Goal: Find specific page/section: Find specific page/section

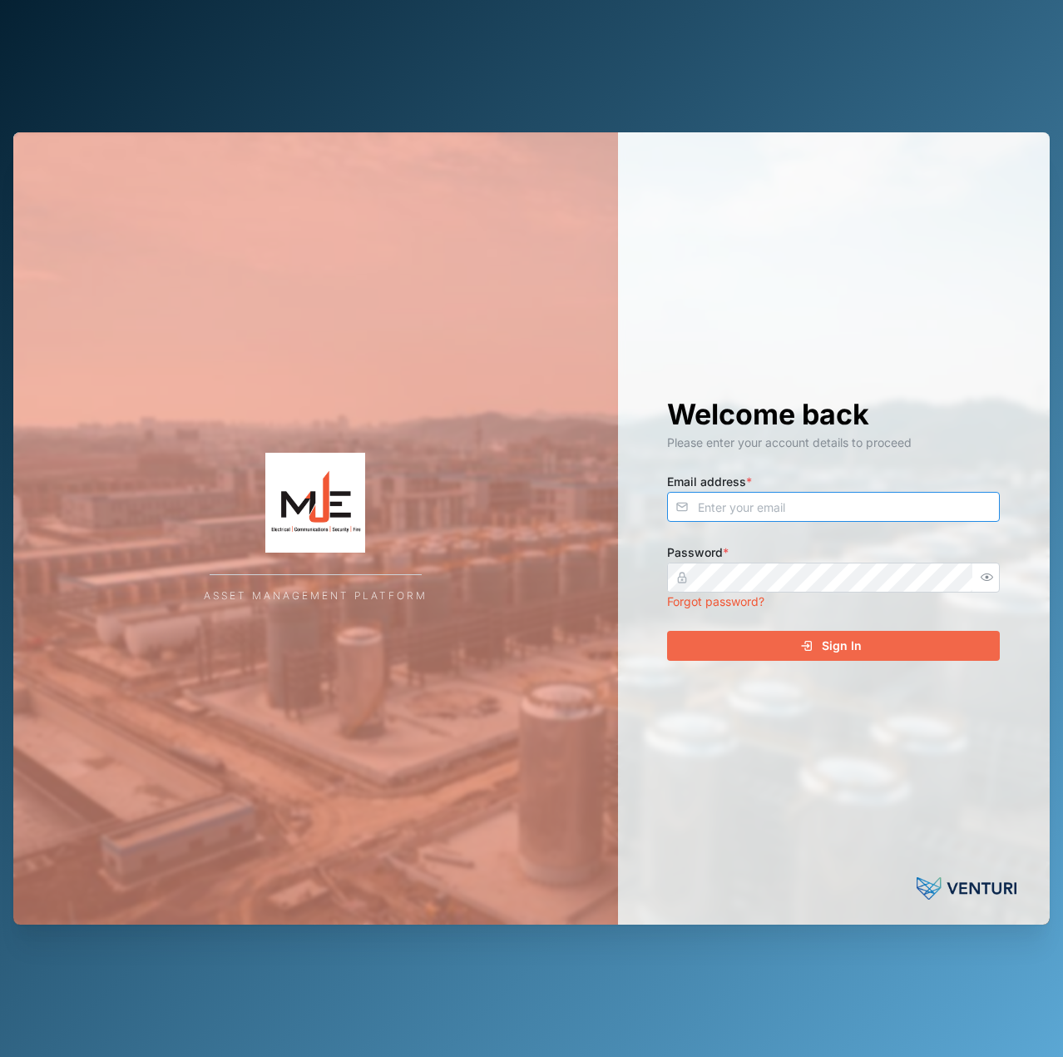
click at [857, 517] on input "Email address *" at bounding box center [833, 507] width 333 height 30
type input "declan.delahunty@venturi.io"
click at [667, 631] on button "Sign In" at bounding box center [833, 646] width 333 height 30
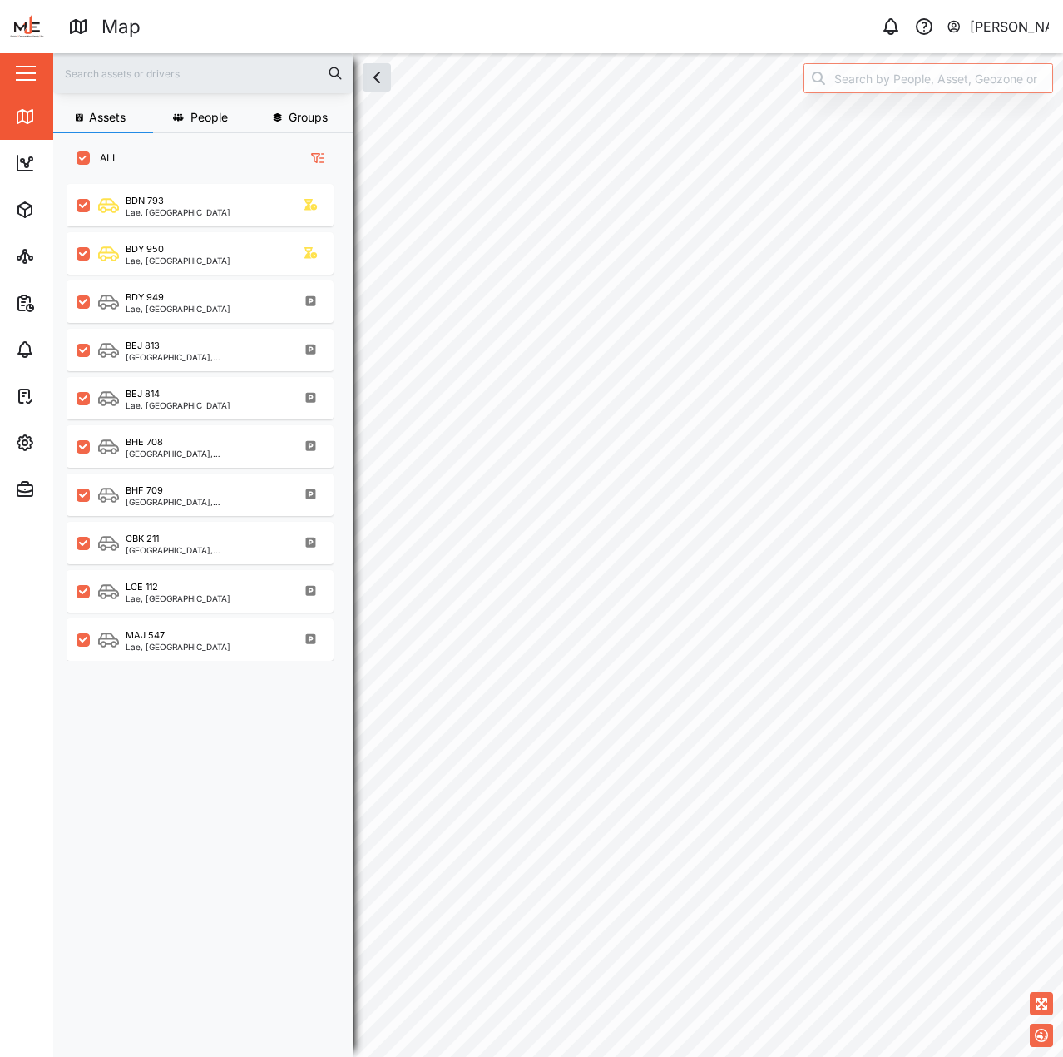
scroll to position [853, 260]
click at [1003, 25] on div "Declan Delahunty" at bounding box center [1010, 27] width 80 height 21
click at [913, 116] on div "Sign Out" at bounding box center [946, 107] width 180 height 20
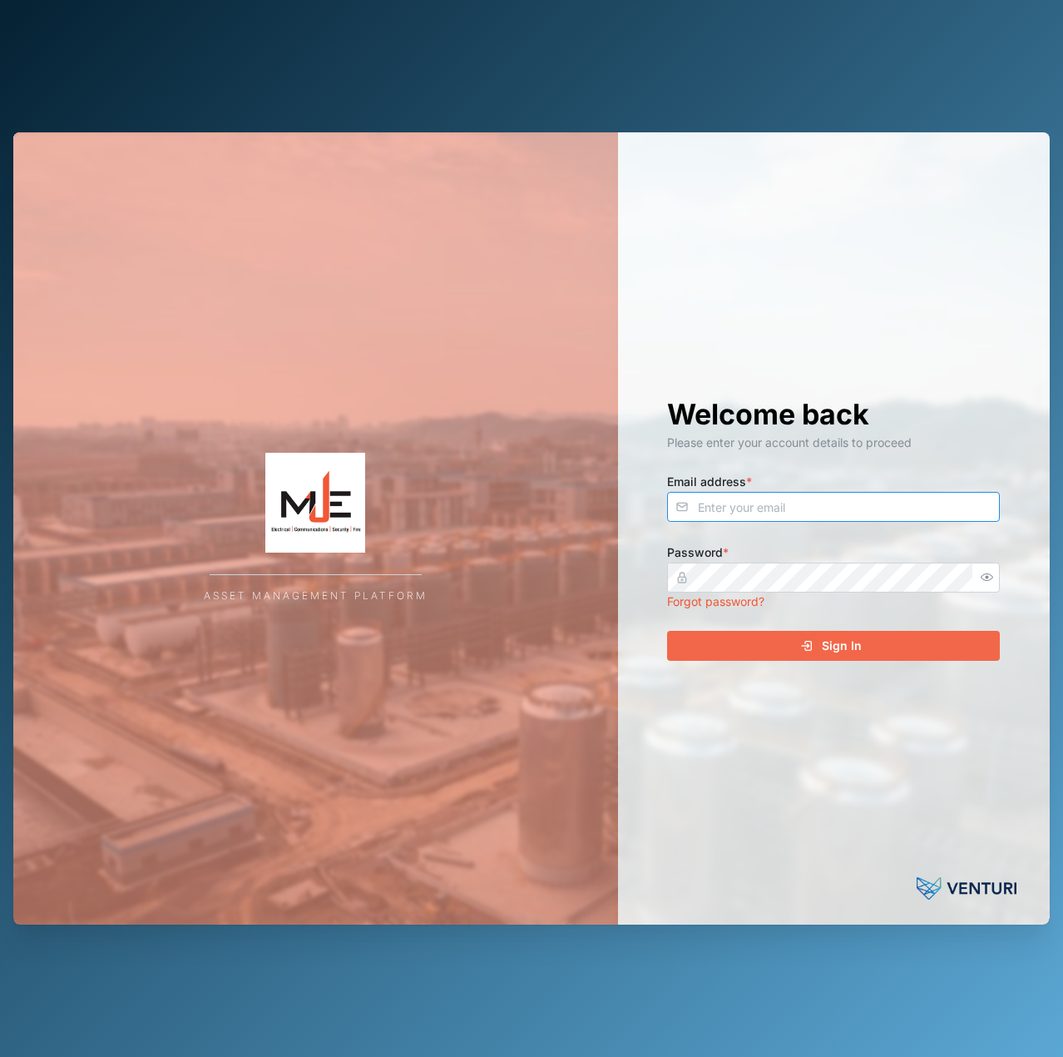
click at [759, 515] on input "Email address *" at bounding box center [833, 507] width 333 height 30
type input "declan@fluid-dyn.com"
click at [667, 631] on button "Sign In" at bounding box center [833, 646] width 333 height 30
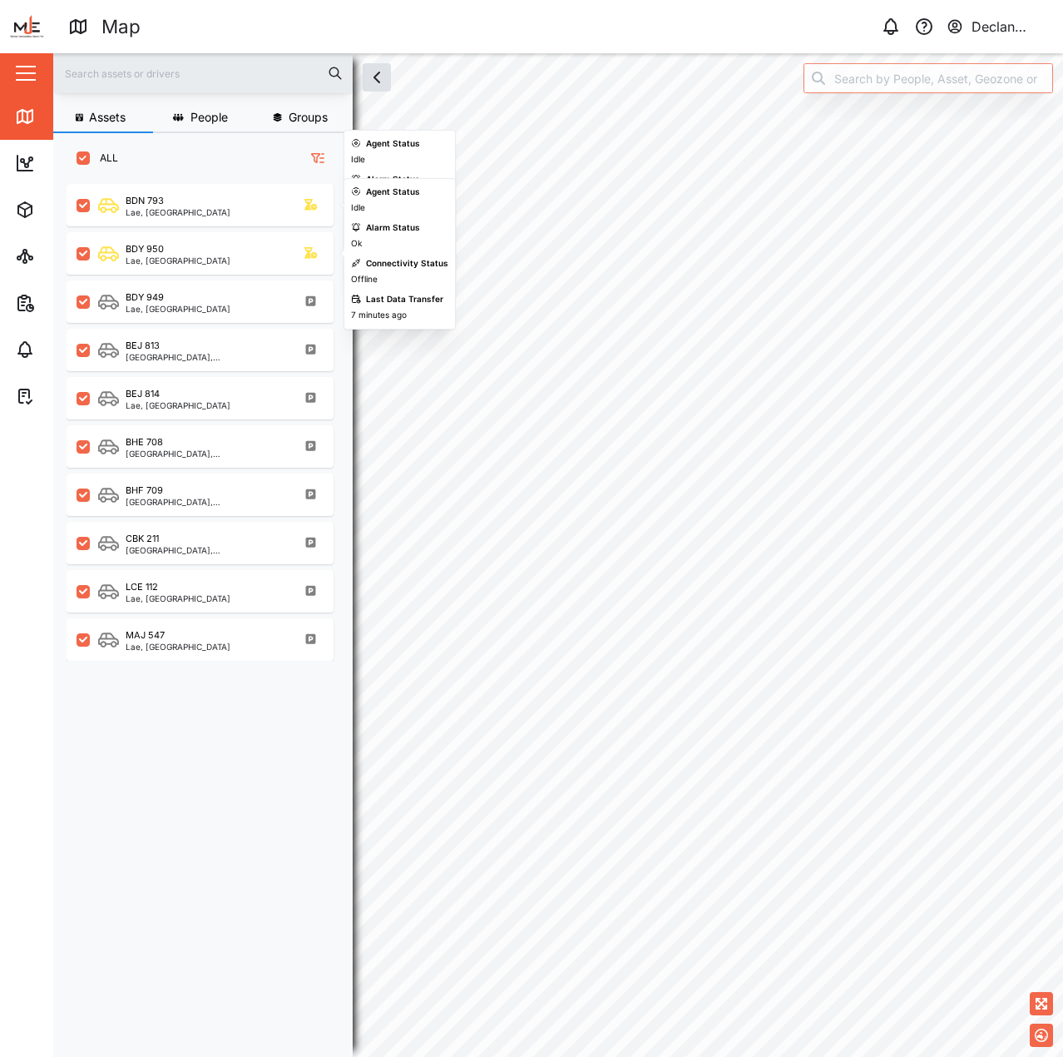
scroll to position [853, 260]
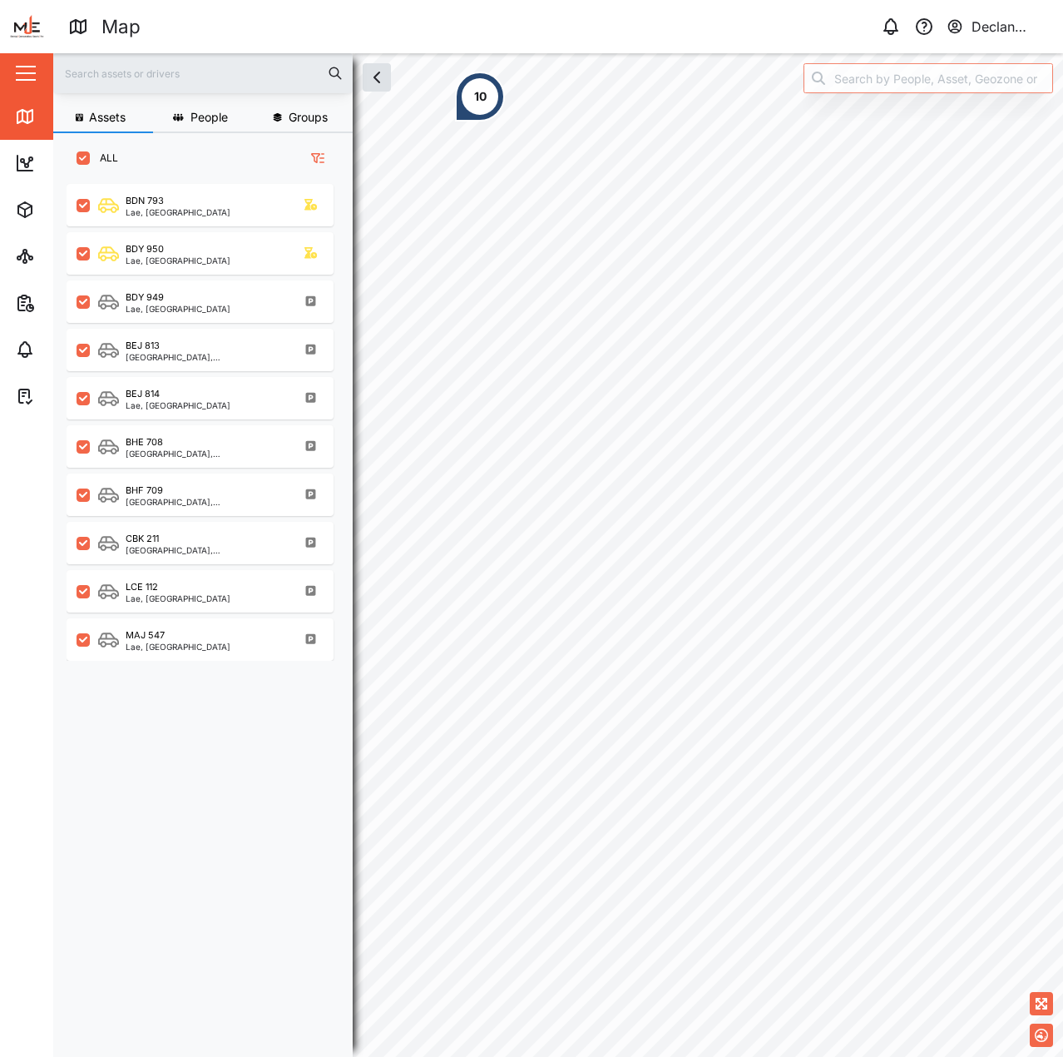
click at [988, 32] on div "Declan Testing" at bounding box center [1010, 27] width 77 height 21
click at [1001, 24] on div "Declan Testing" at bounding box center [1010, 27] width 77 height 21
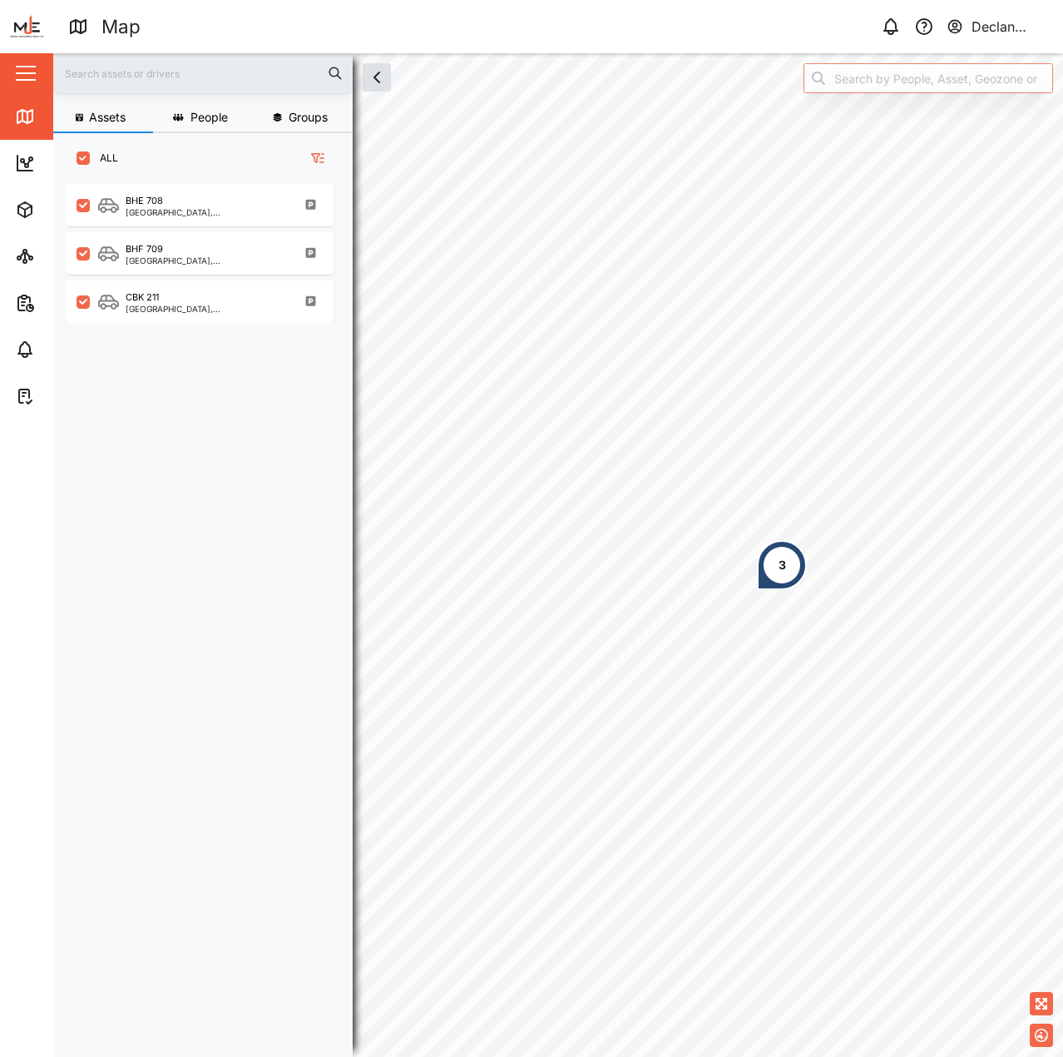
drag, startPoint x: 225, startPoint y: 465, endPoint x: 222, endPoint y: 427, distance: 38.4
click at [225, 460] on div "BHE 708 Port Moresby, Southern Region BHF 709 Port Moresby, Southern Region CBK…" at bounding box center [209, 610] width 285 height 865
checkbox input "false"
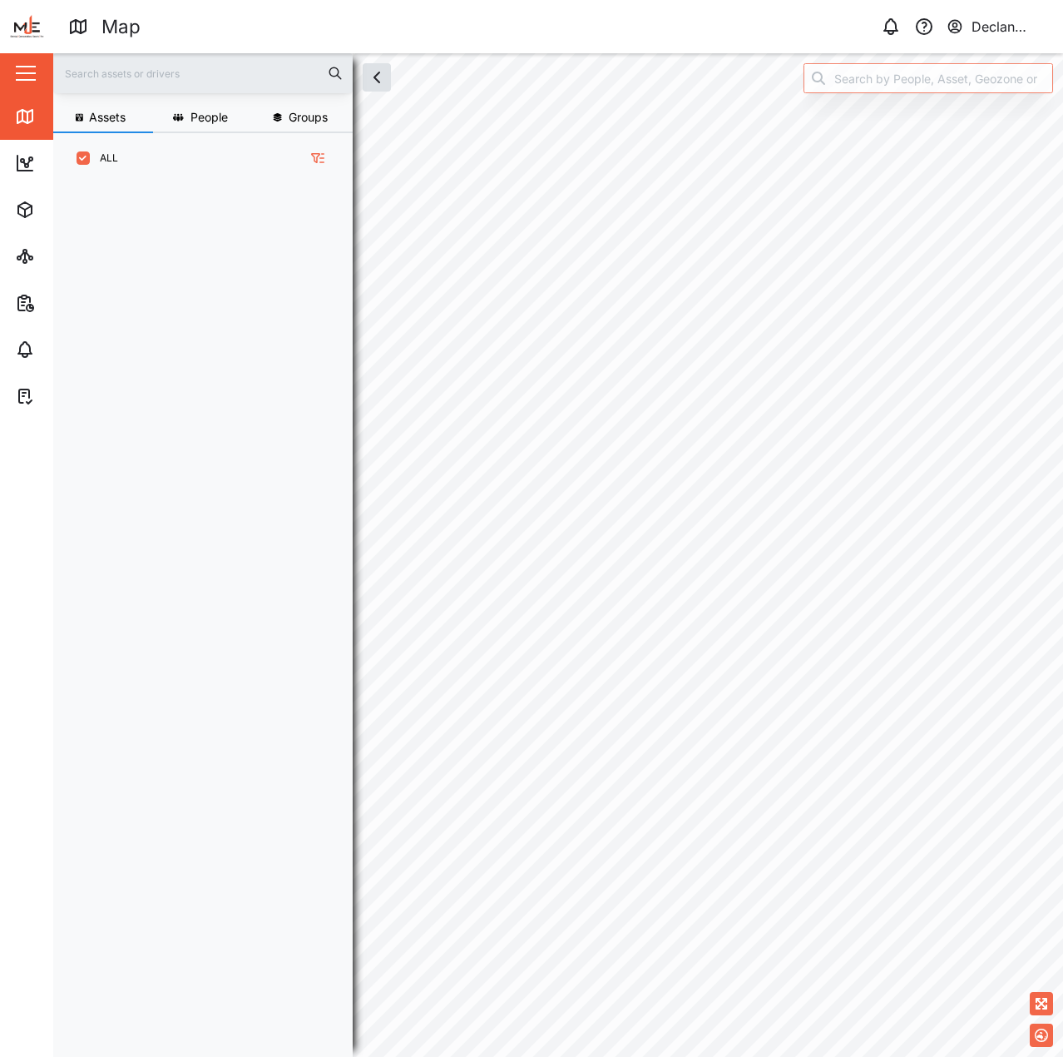
scroll to position [853, 260]
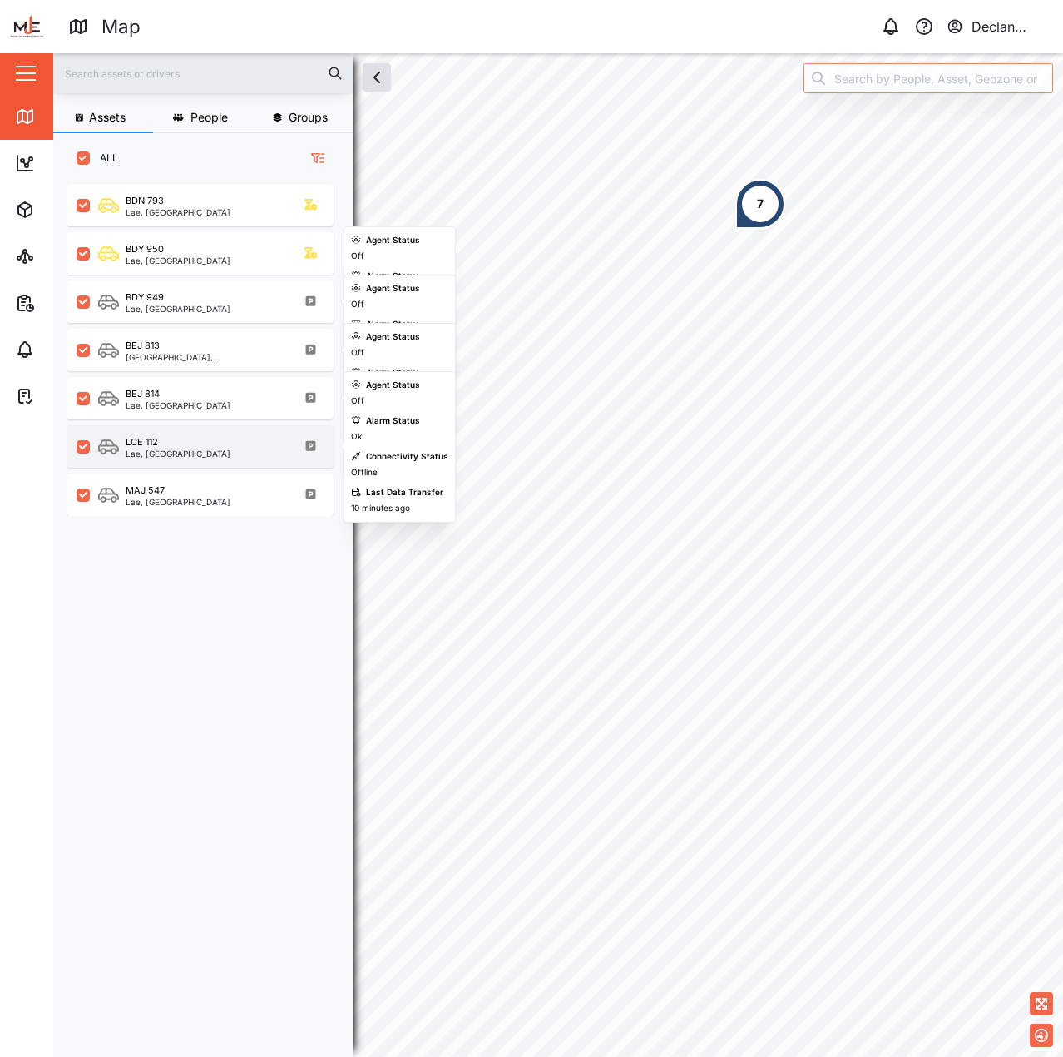
click at [213, 463] on div "LCE 112 Lae, Momase Region" at bounding box center [200, 446] width 267 height 42
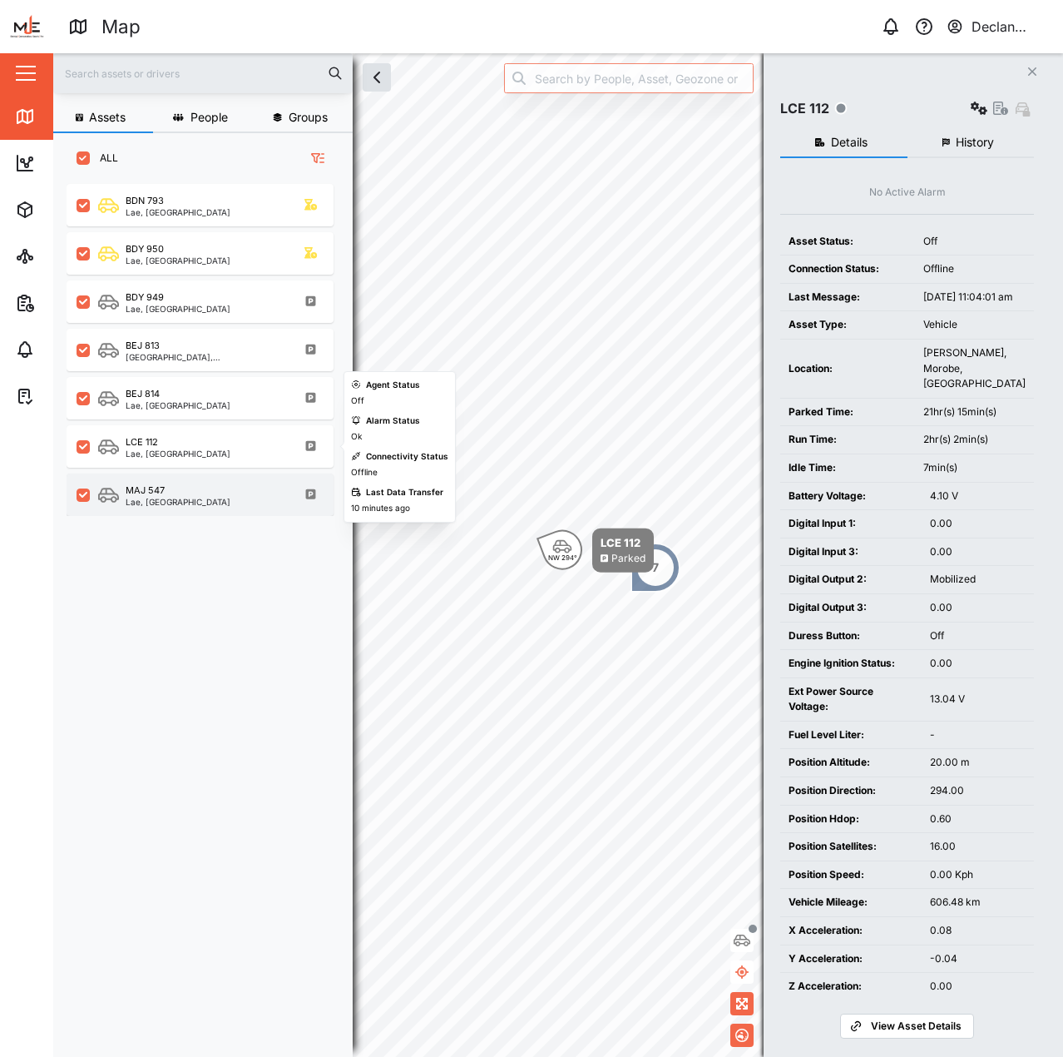
click at [229, 481] on div "MAJ 547 Lae, Momase Region" at bounding box center [200, 494] width 267 height 42
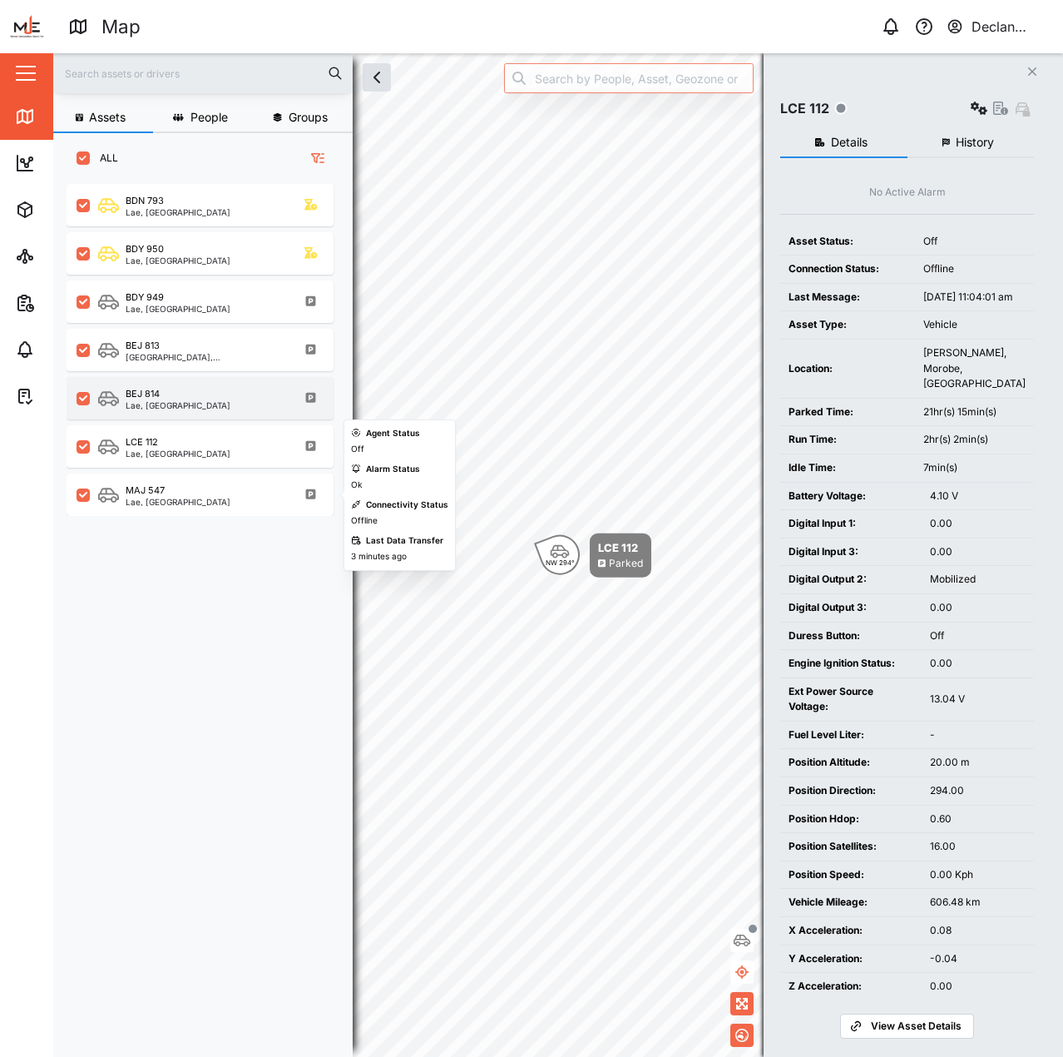
click at [231, 405] on div "BEJ 814 Lae, Momase Region" at bounding box center [210, 398] width 225 height 22
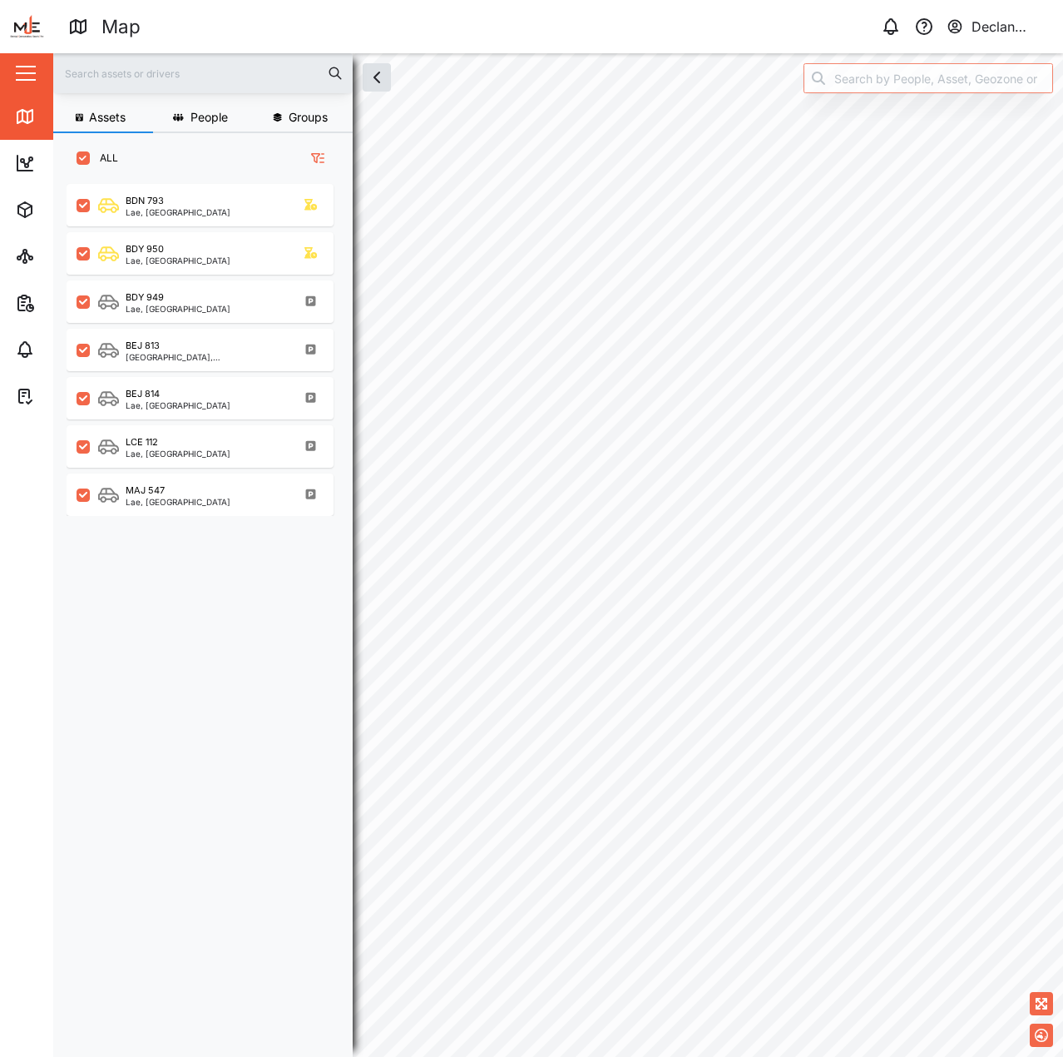
click at [188, 605] on div "BDN 793 Lae, [GEOGRAPHIC_DATA] [GEOGRAPHIC_DATA] 950 [GEOGRAPHIC_DATA], [GEOGRA…" at bounding box center [209, 610] width 285 height 865
